Goal: Information Seeking & Learning: Learn about a topic

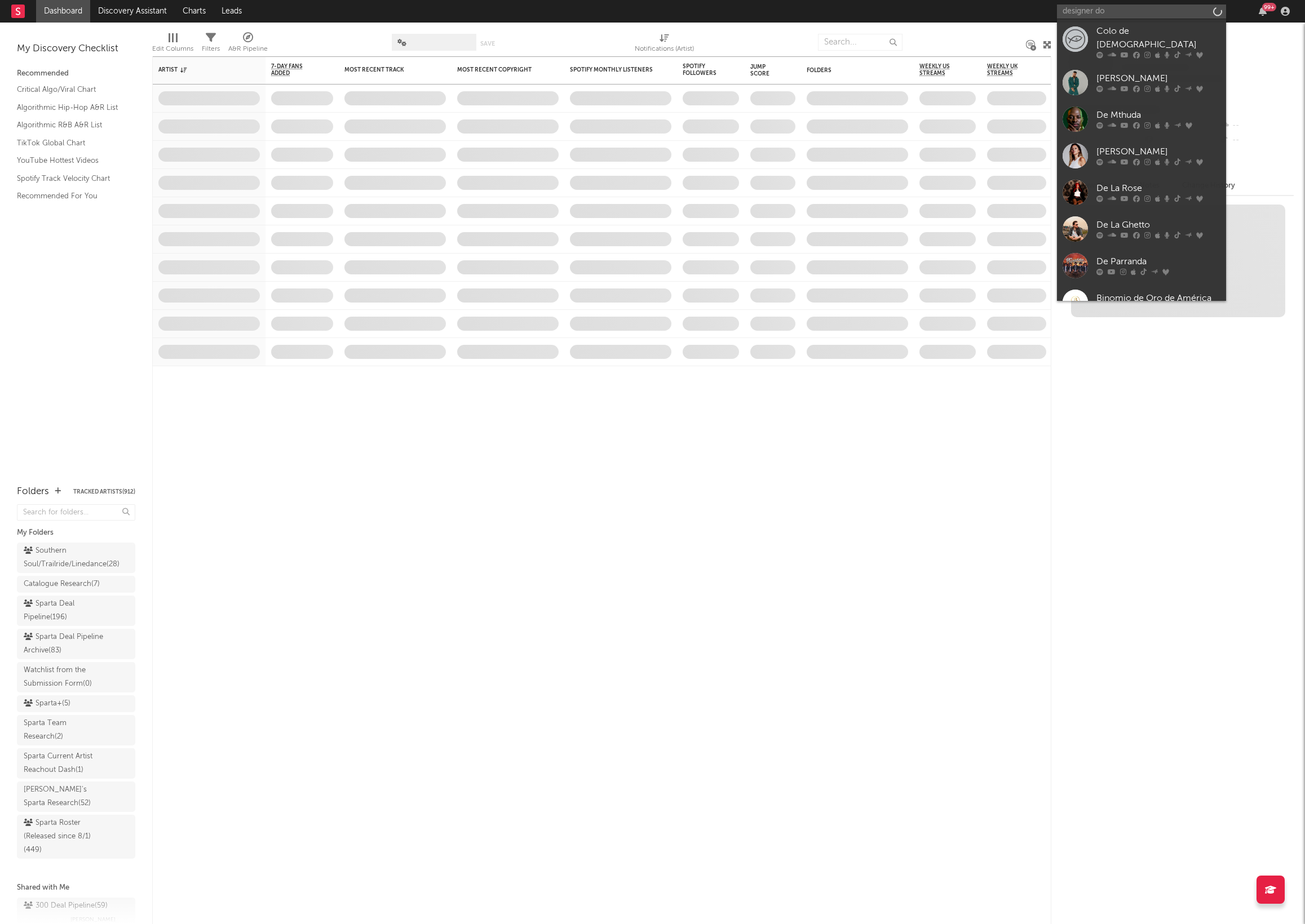
type input "designer [PERSON_NAME]"
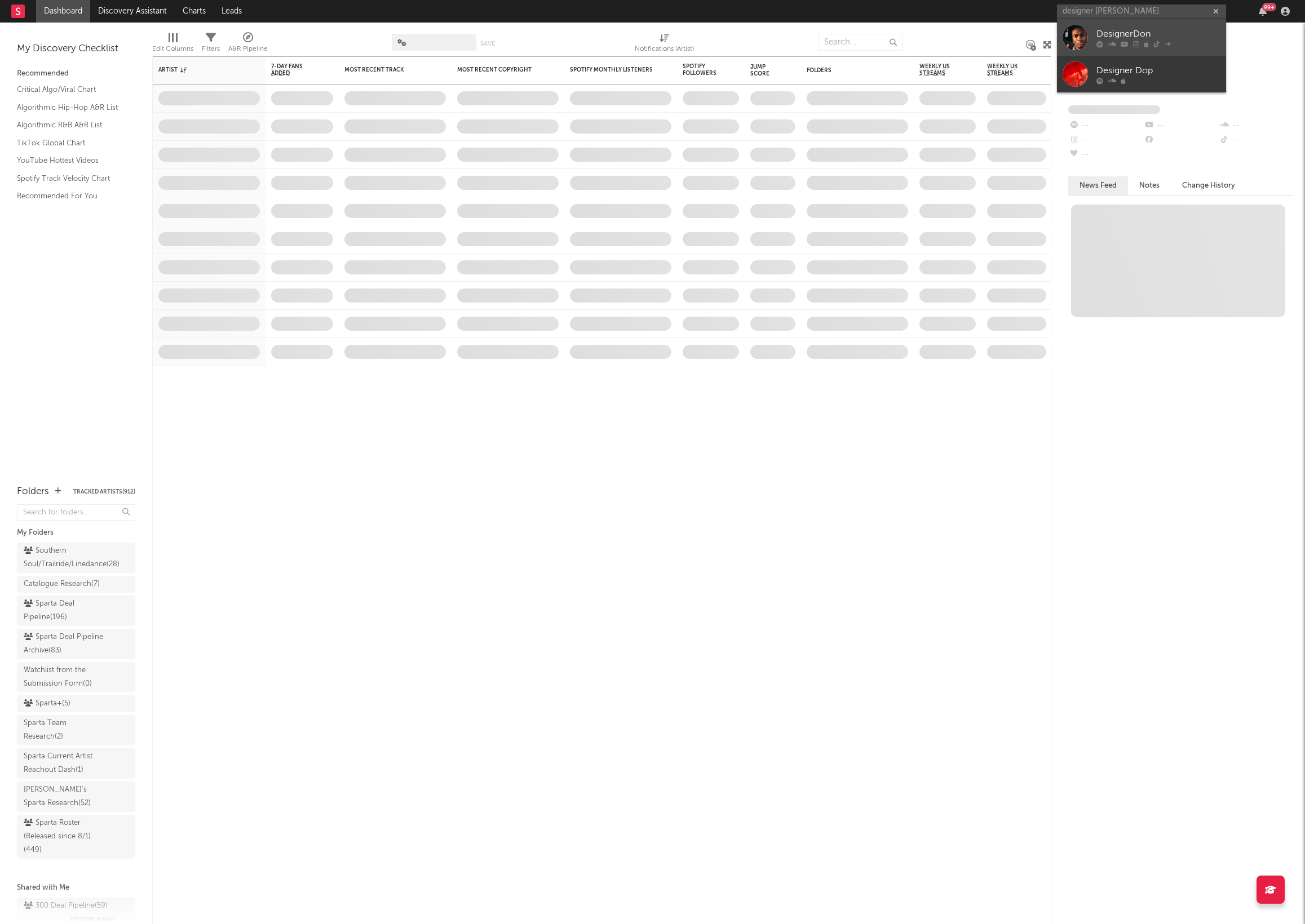
click at [1099, 25] on link "DesignerDon" at bounding box center [1141, 38] width 169 height 37
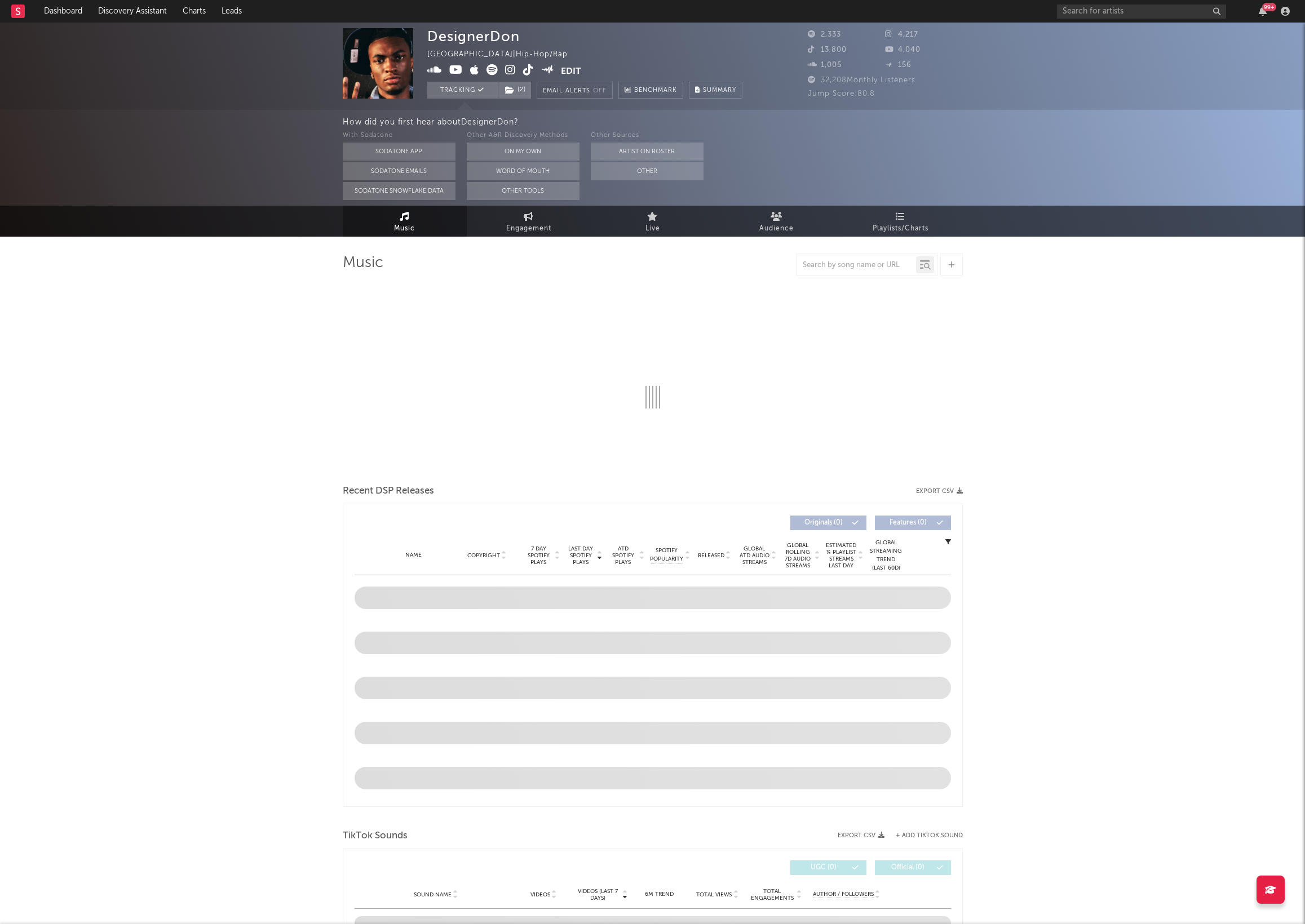
select select "6m"
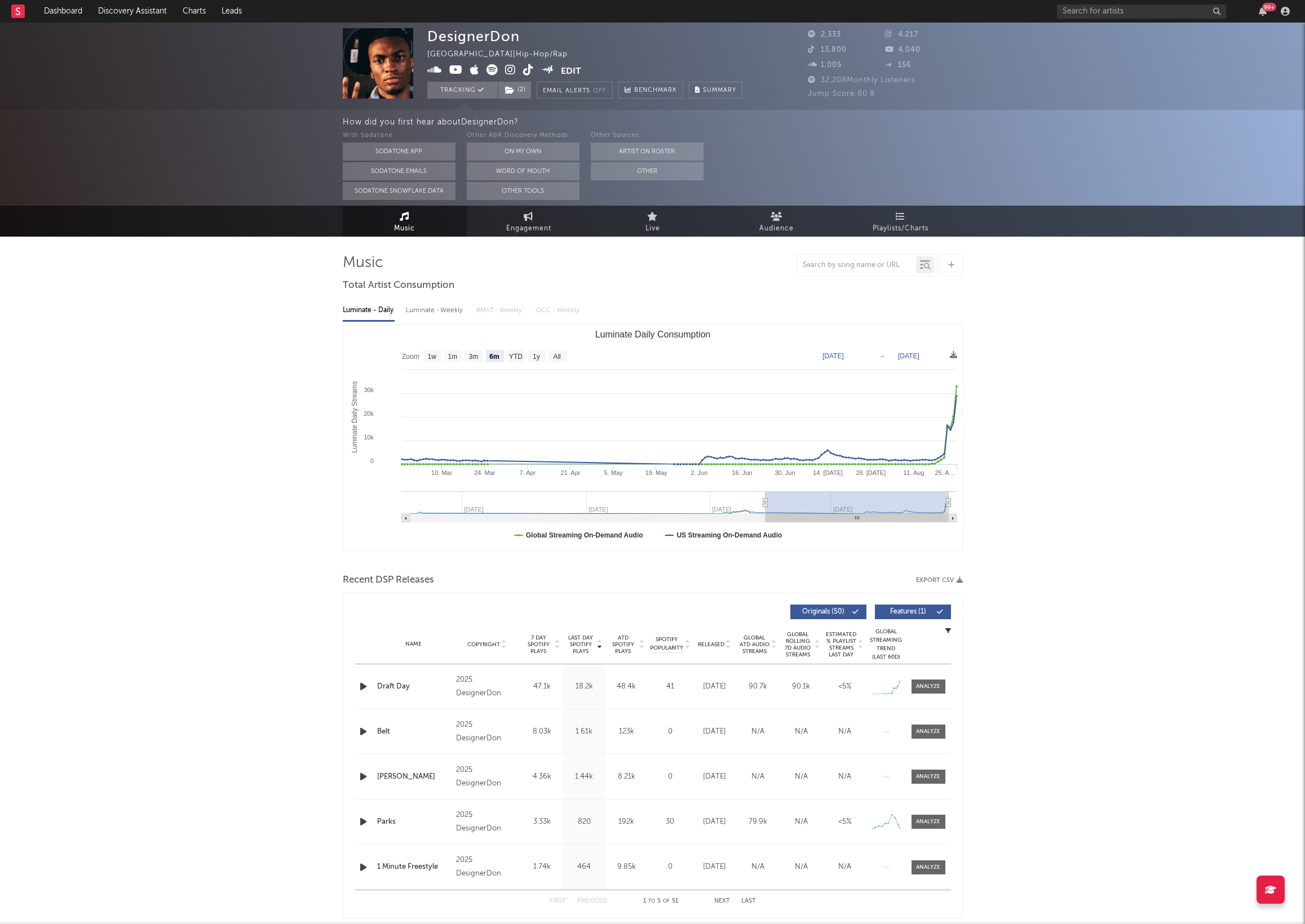
click at [509, 72] on icon at bounding box center [510, 70] width 10 height 11
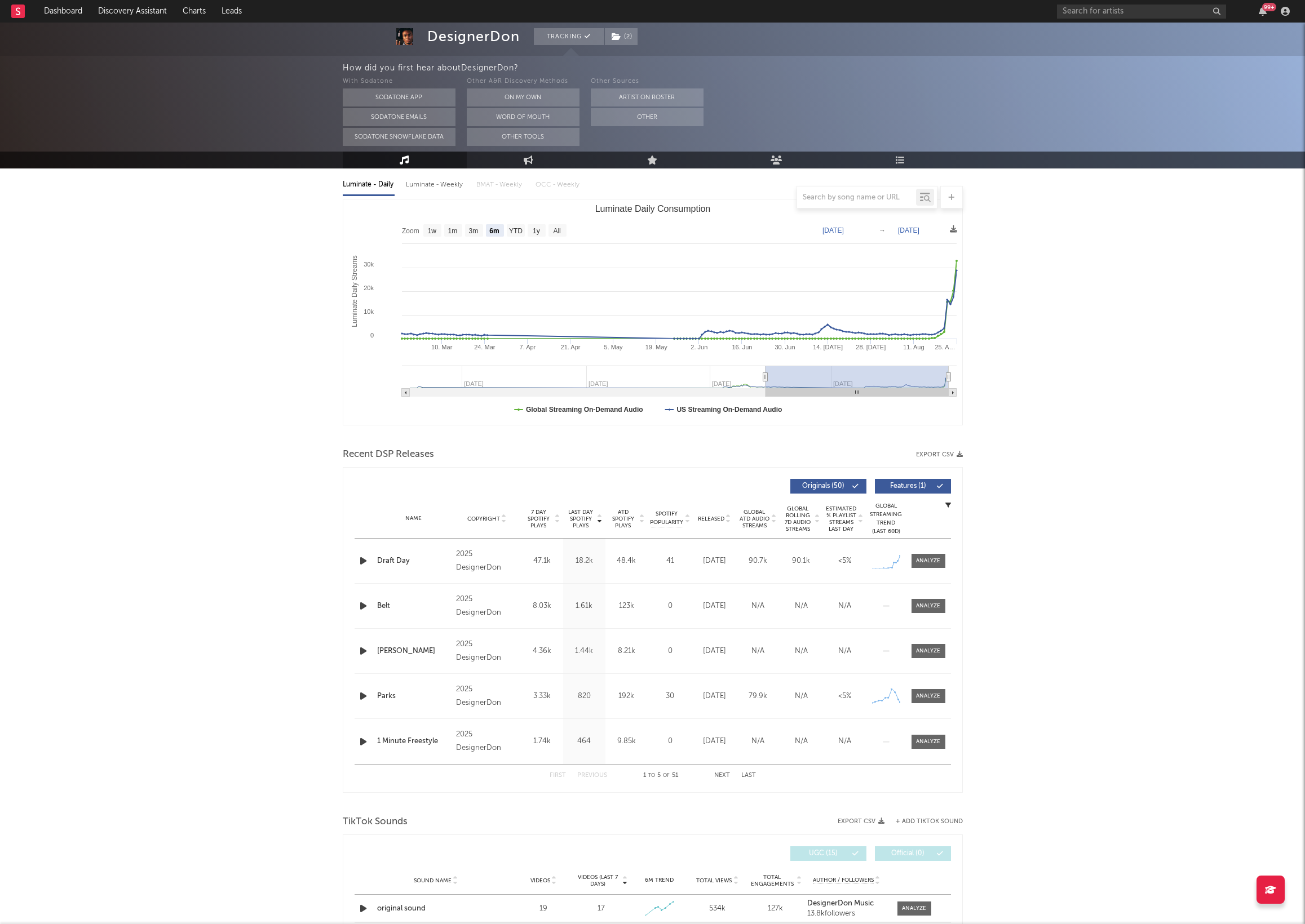
scroll to position [130, 0]
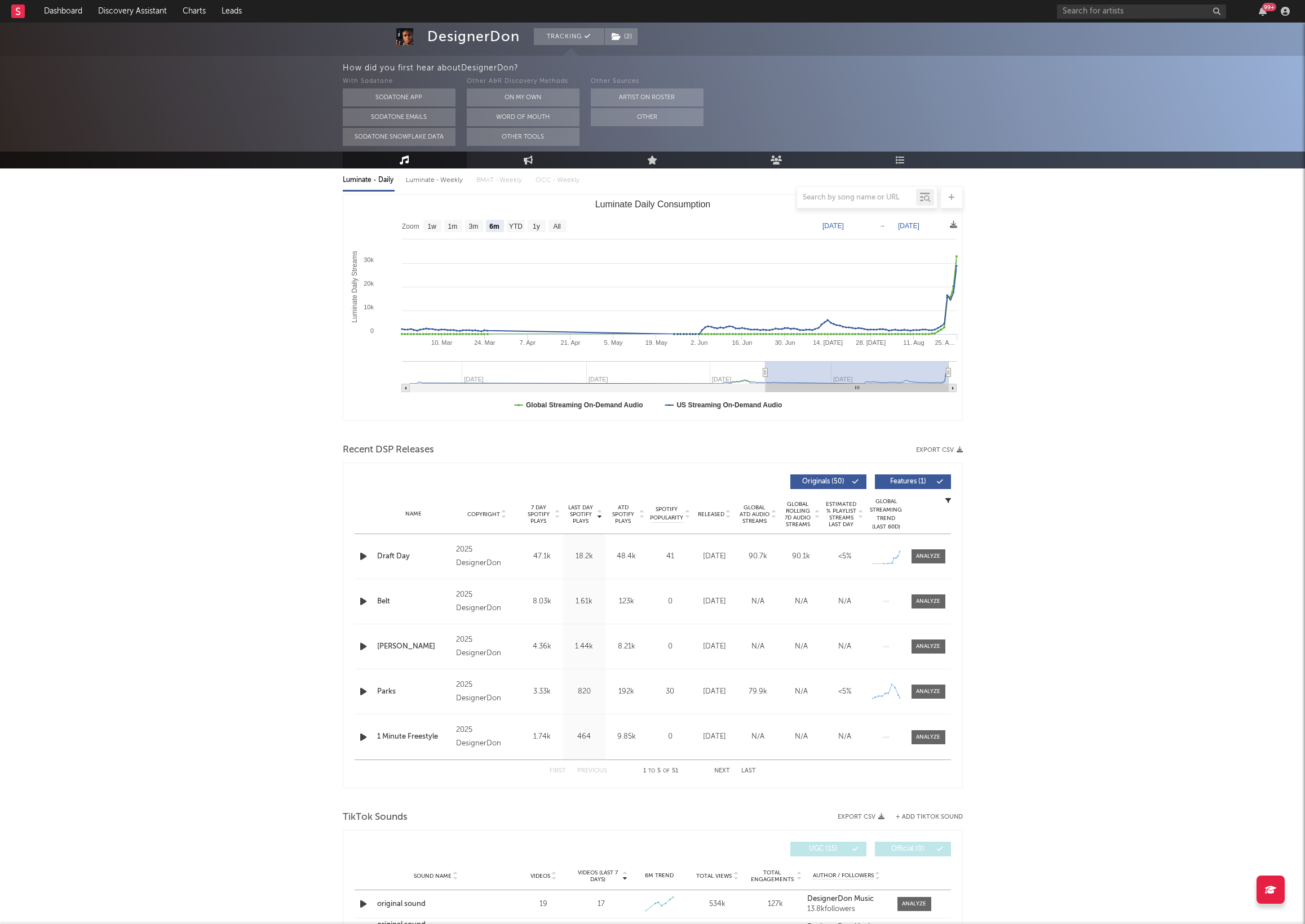
click at [368, 559] on icon "button" at bounding box center [363, 557] width 12 height 14
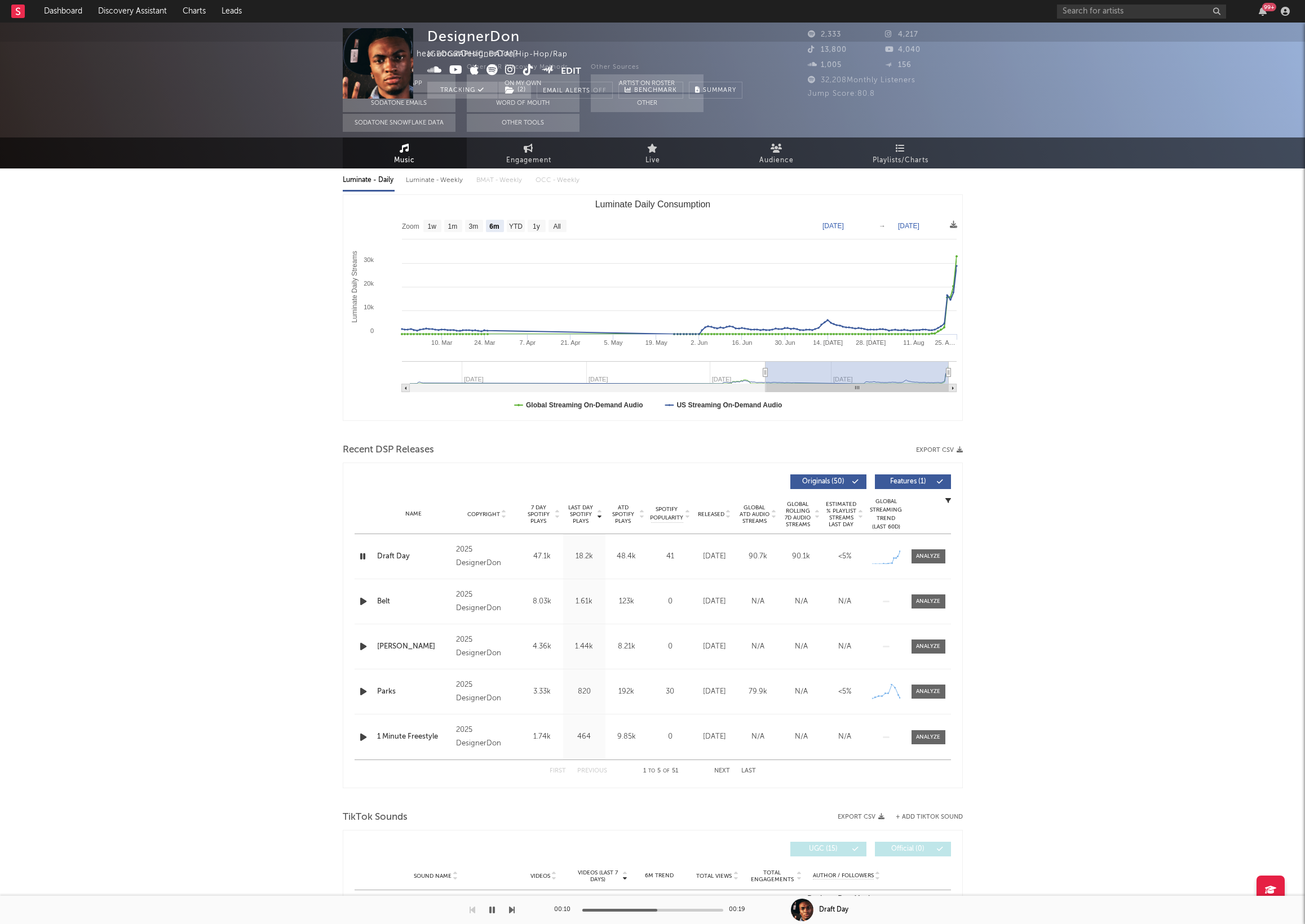
scroll to position [0, 0]
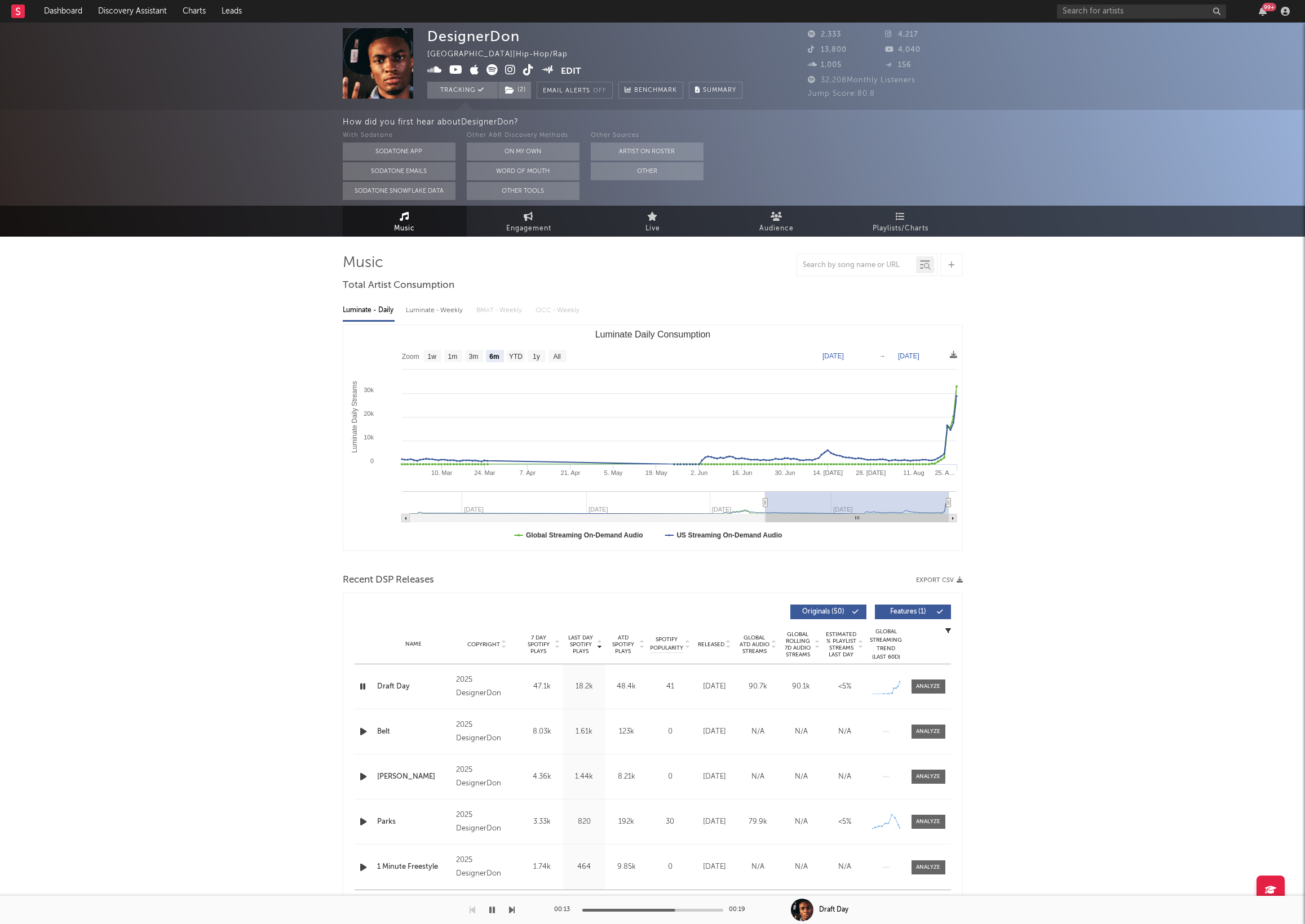
click at [361, 683] on icon "button" at bounding box center [363, 687] width 10 height 14
click at [527, 67] on icon at bounding box center [528, 70] width 10 height 11
